Goal: Transaction & Acquisition: Purchase product/service

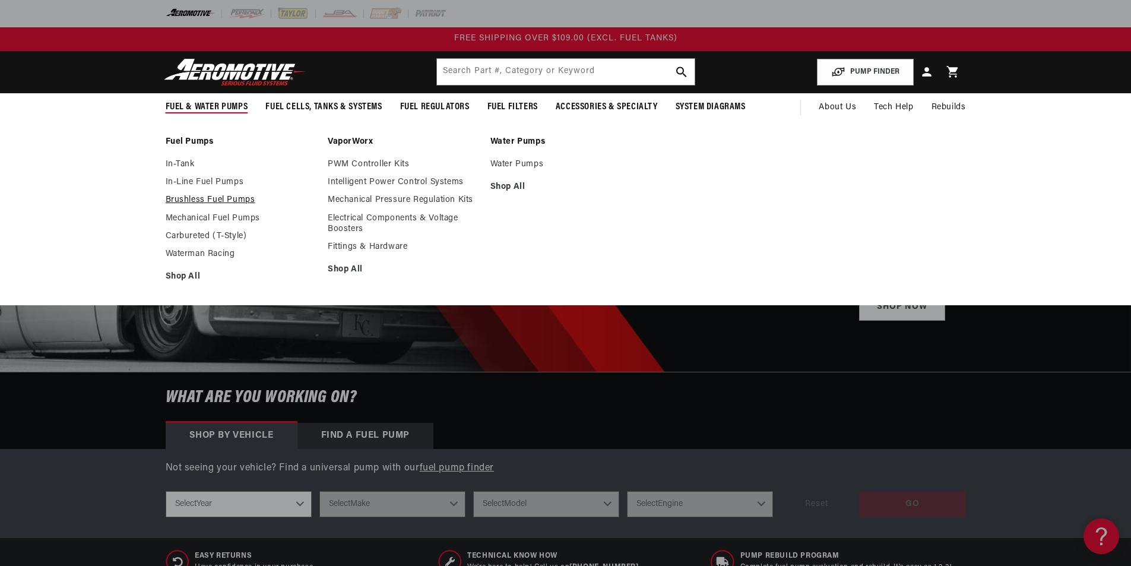
click at [207, 202] on link "Brushless Fuel Pumps" at bounding box center [241, 200] width 151 height 11
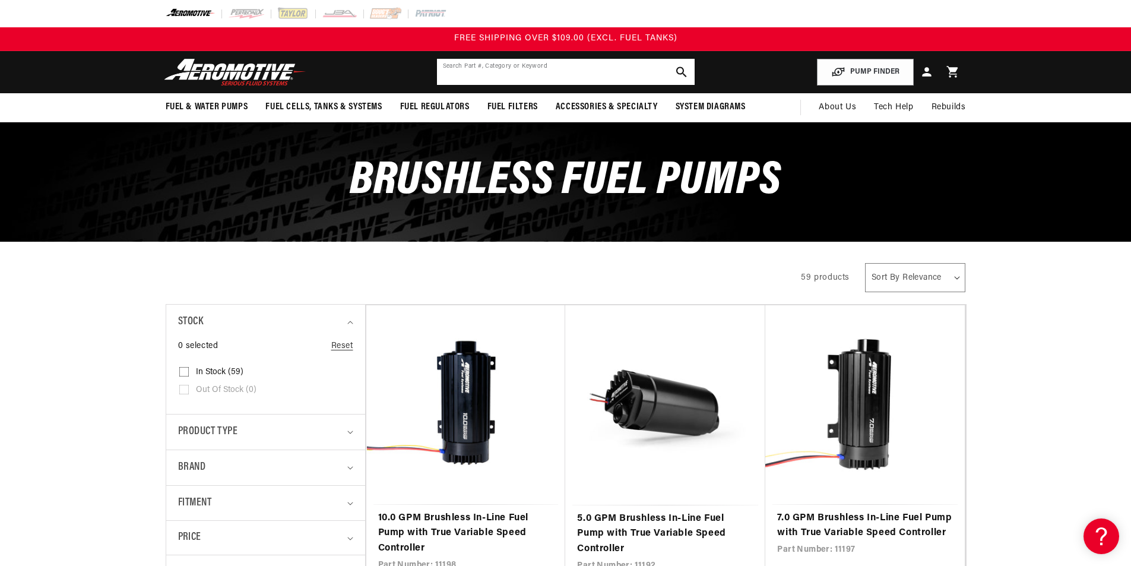
click at [470, 74] on input "text" at bounding box center [566, 72] width 258 height 26
type input "ti-bks1001-4"
click at [672, 69] on button "search button" at bounding box center [682, 72] width 26 height 26
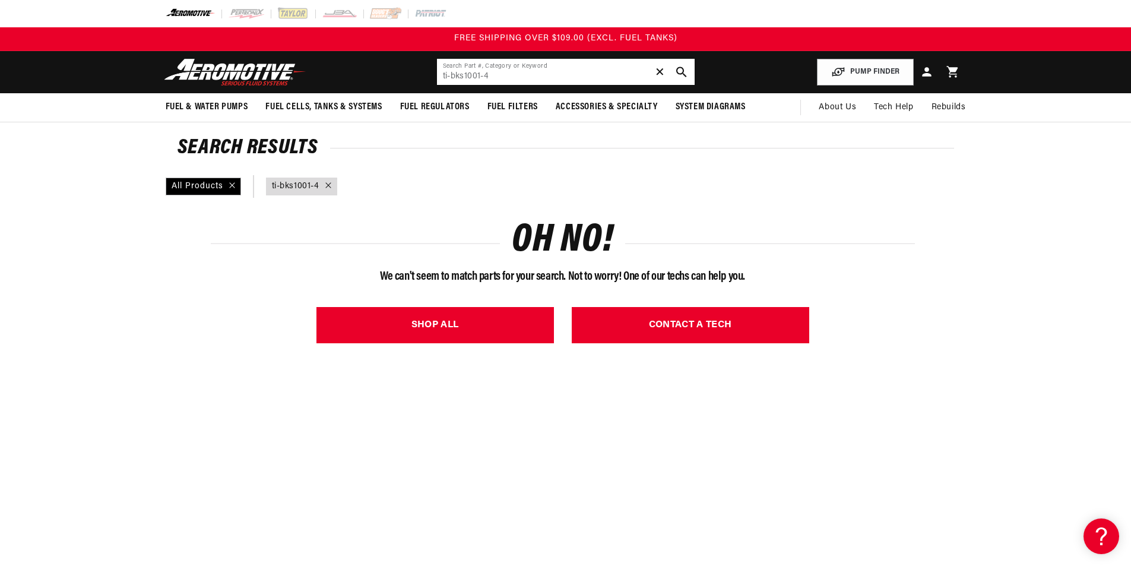
click at [663, 74] on span "✕" at bounding box center [660, 71] width 11 height 19
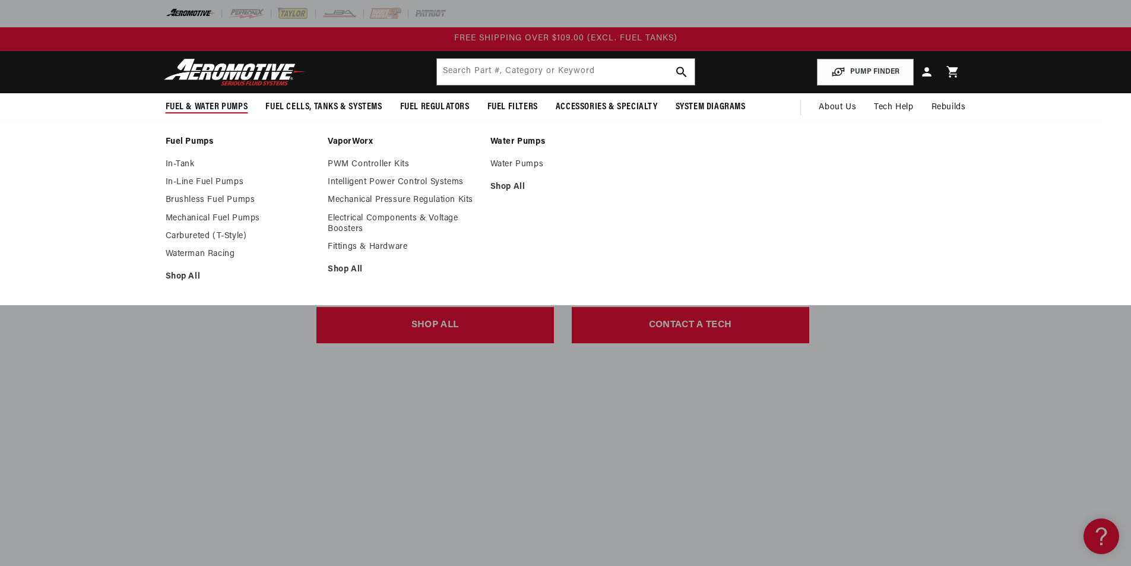
click at [212, 100] on summary "Fuel & Water Pumps" at bounding box center [207, 107] width 100 height 28
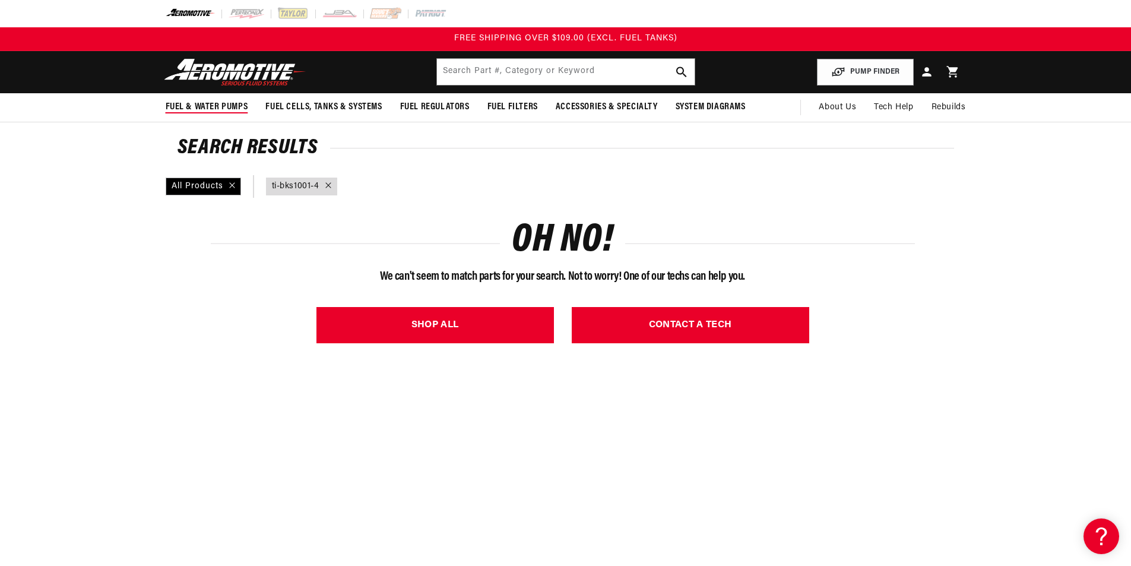
click at [212, 100] on summary "Fuel & Water Pumps" at bounding box center [207, 107] width 100 height 28
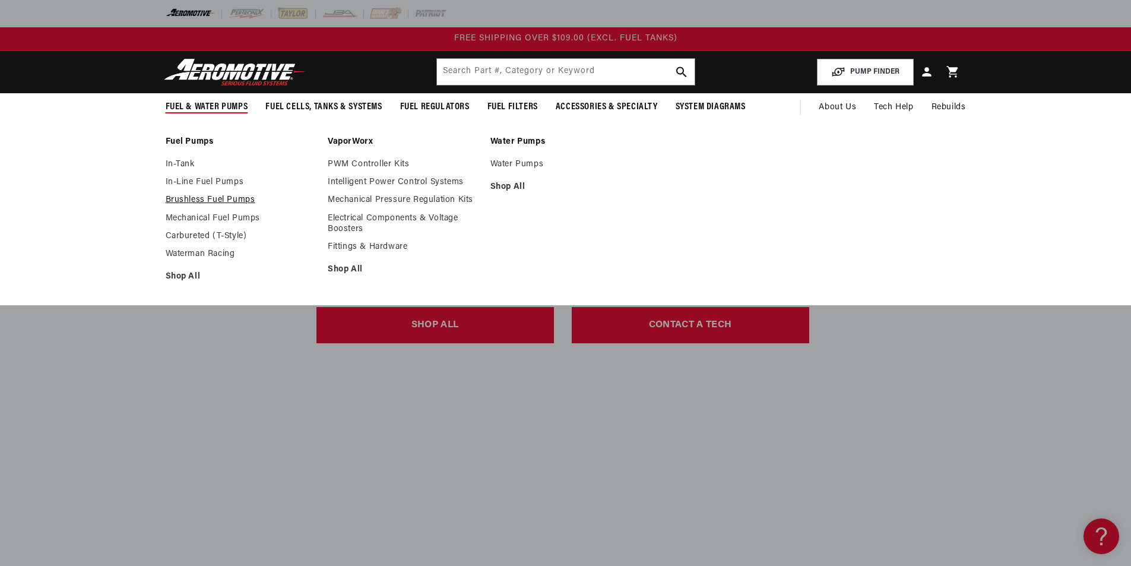
click at [205, 195] on link "Brushless Fuel Pumps" at bounding box center [241, 200] width 151 height 11
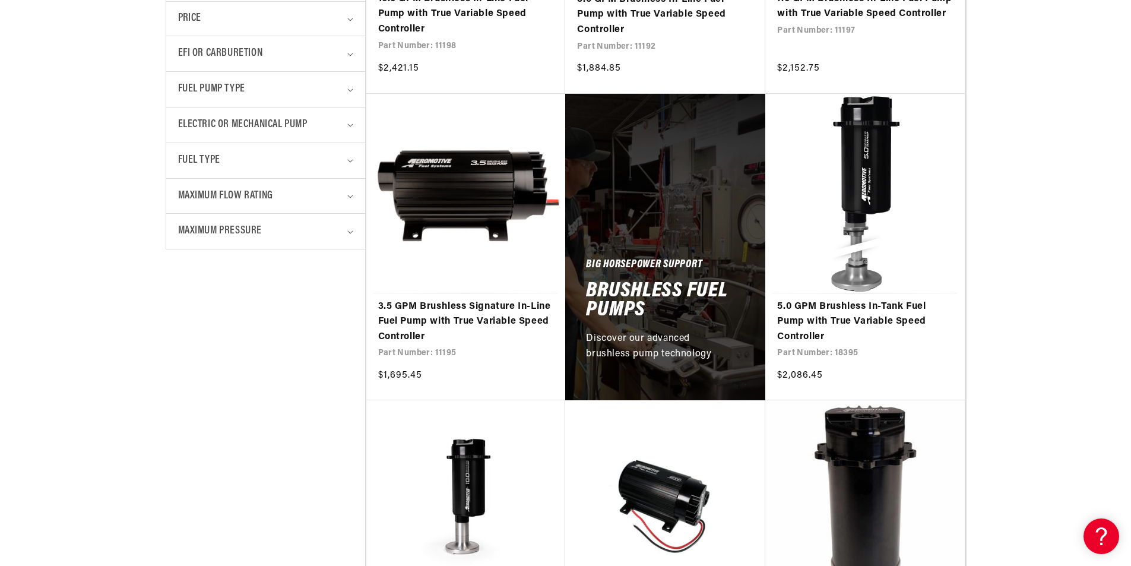
scroll to position [535, 0]
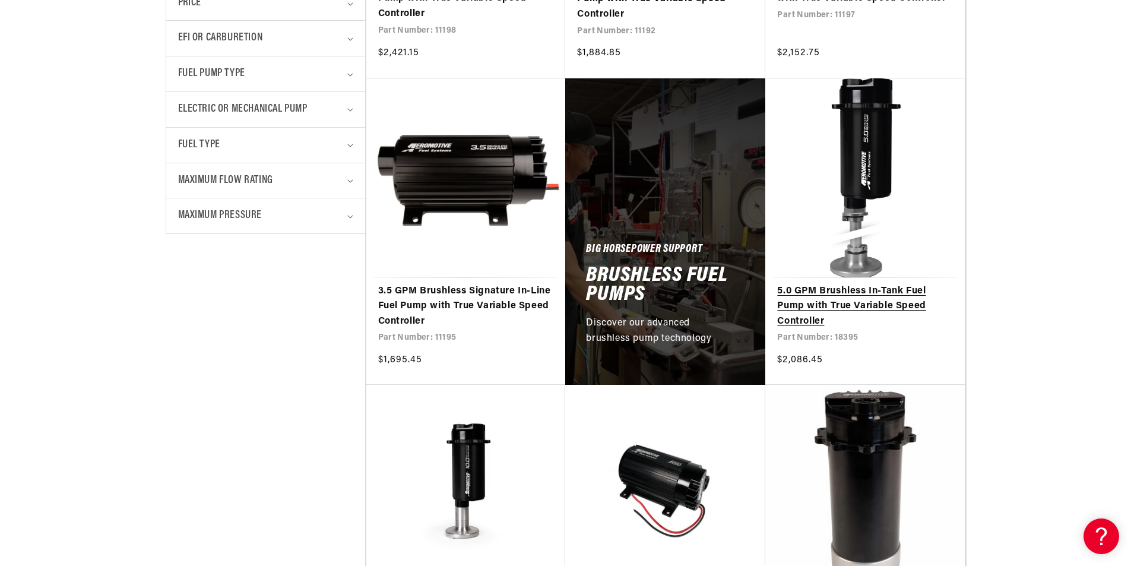
click at [856, 293] on link "5.0 GPM Brushless In-Tank Fuel Pump with True Variable Speed Controller" at bounding box center [865, 307] width 176 height 46
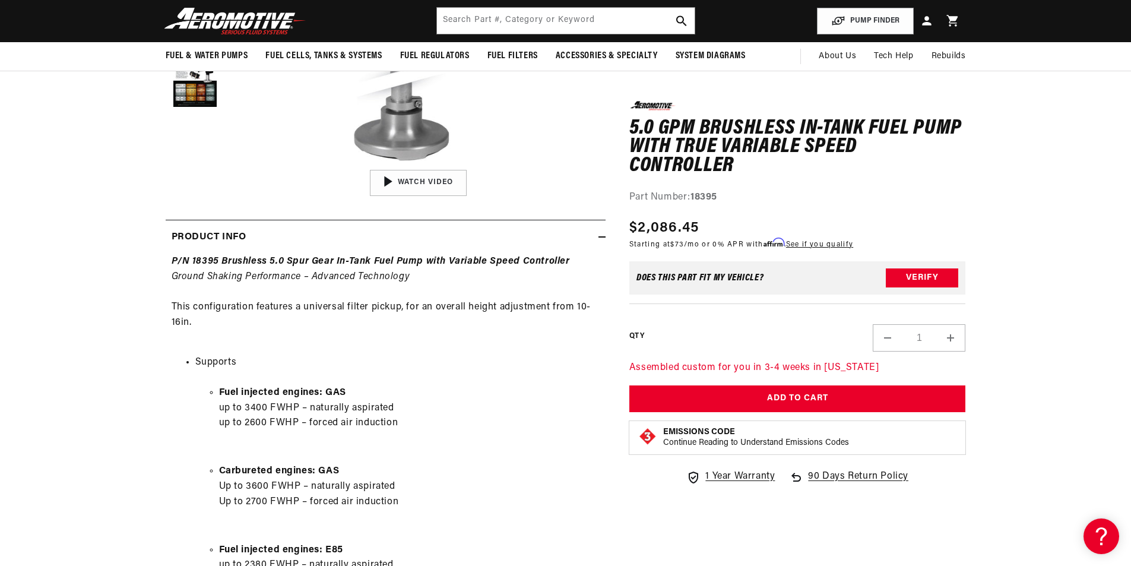
scroll to position [297, 0]
